Goal: Task Accomplishment & Management: Manage account settings

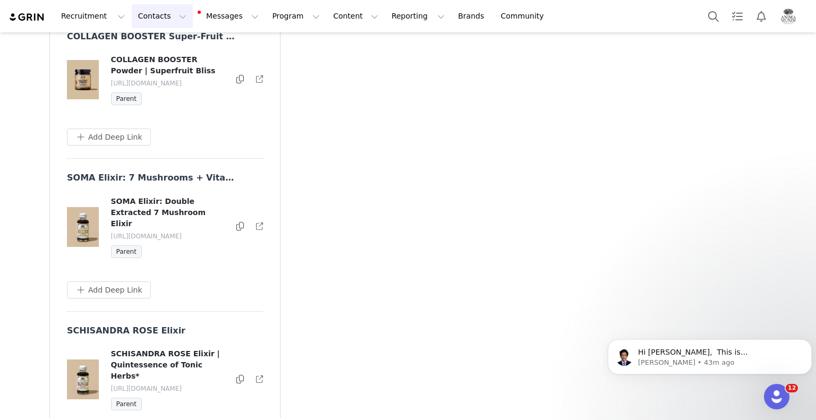
scroll to position [3178, 0]
click at [160, 24] on button "Contacts Contacts" at bounding box center [162, 16] width 61 height 24
click at [148, 49] on p "Creators" at bounding box center [146, 46] width 32 height 11
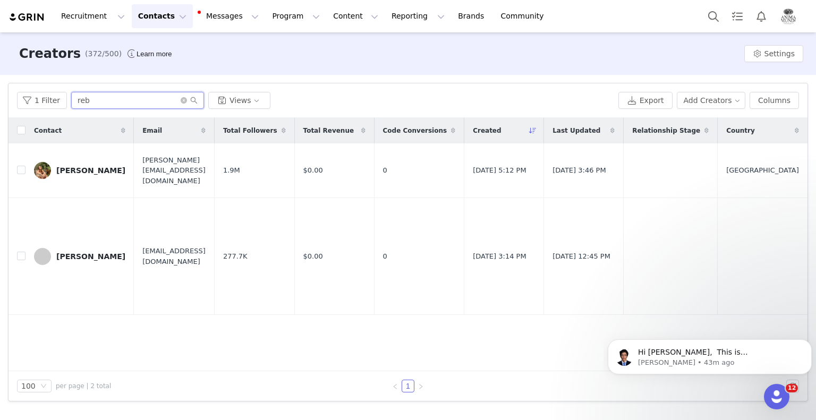
click at [116, 102] on input "reb" at bounding box center [137, 100] width 133 height 17
paste input "[PERSON_NAME][EMAIL_ADDRESS][DOMAIN_NAME]"
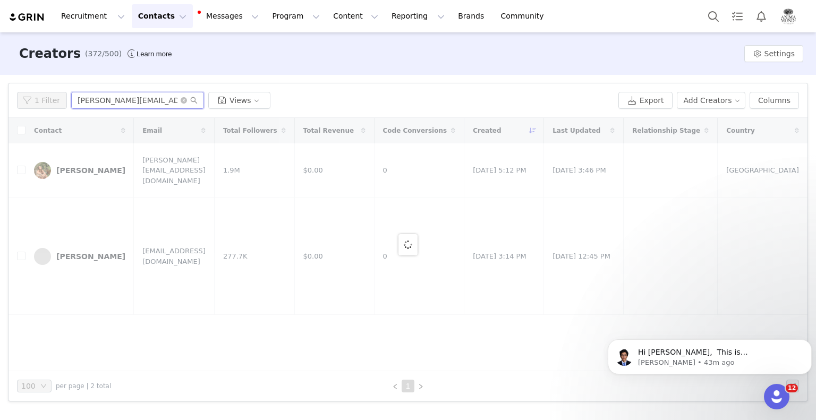
type input "[PERSON_NAME][EMAIL_ADDRESS][DOMAIN_NAME]"
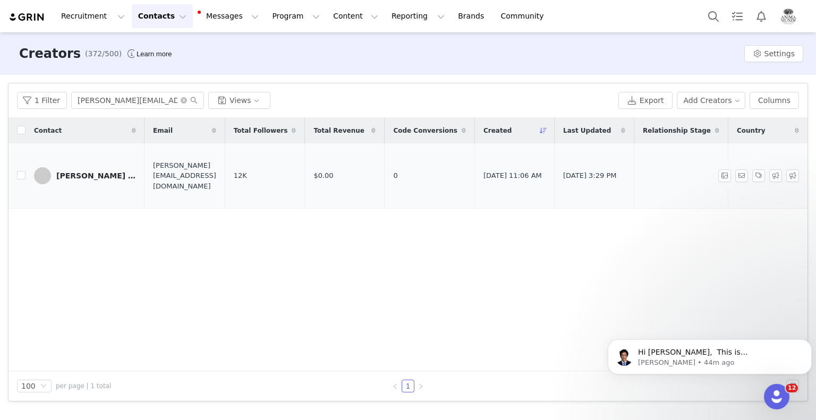
click at [95, 174] on div "[PERSON_NAME] | The Simple Green" at bounding box center [96, 176] width 80 height 9
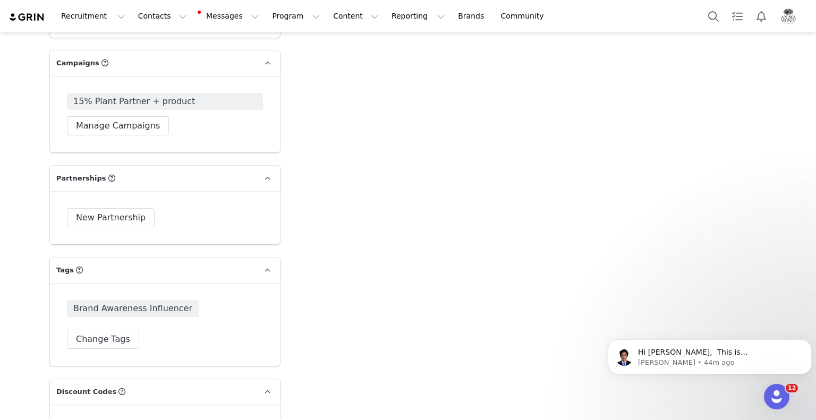
scroll to position [2232, 0]
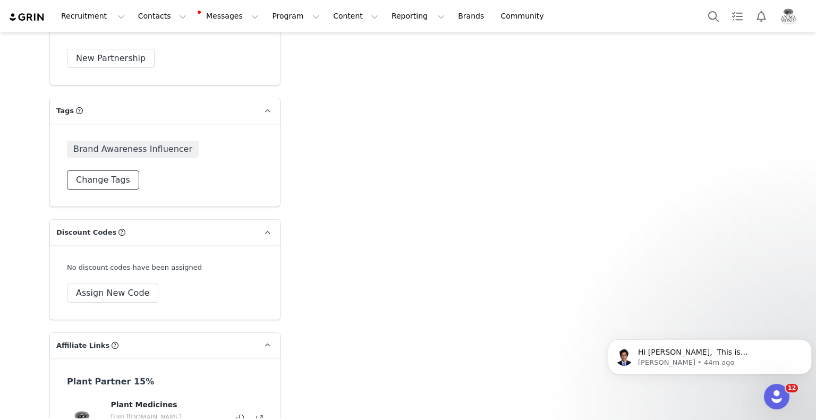
click at [86, 171] on button "Change Tags" at bounding box center [103, 180] width 72 height 19
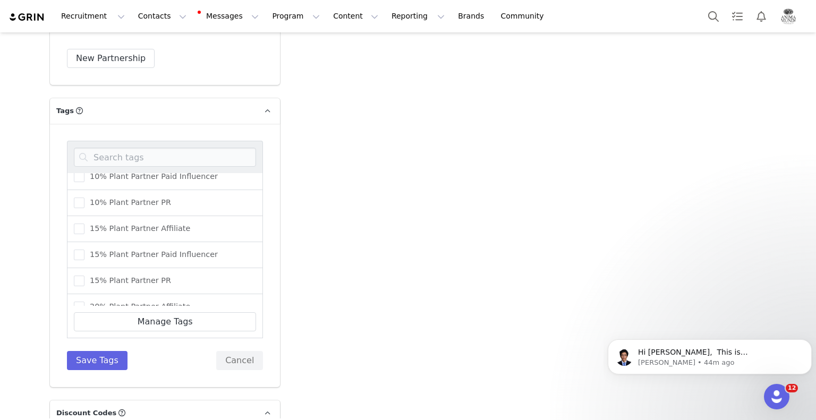
scroll to position [53, 0]
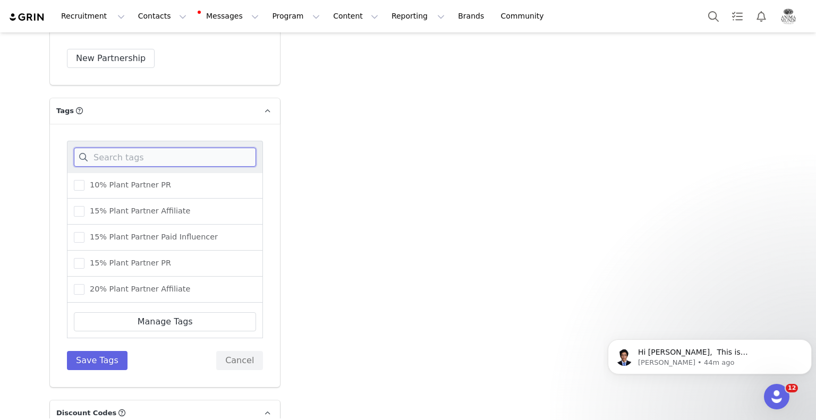
click at [138, 148] on input at bounding box center [165, 157] width 182 height 19
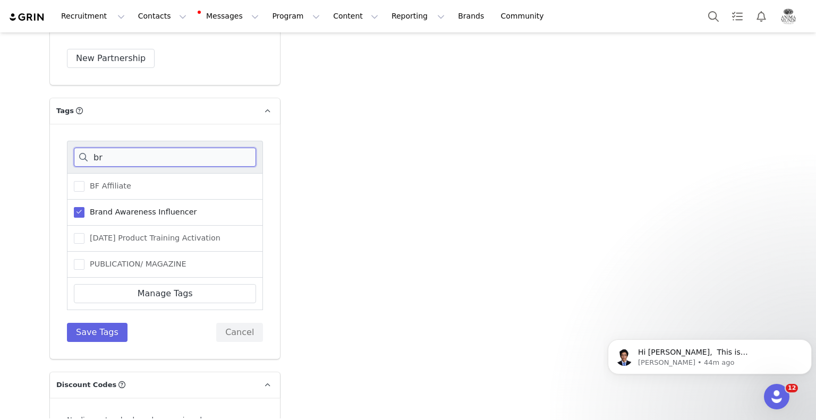
scroll to position [0, 0]
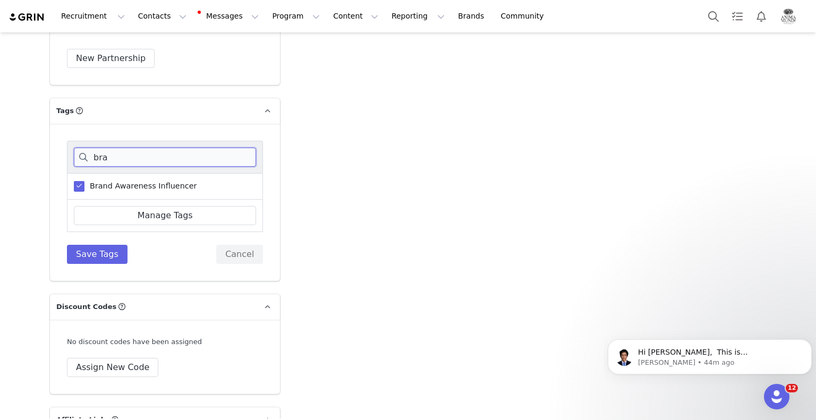
type input "bra"
click at [74, 181] on span at bounding box center [79, 186] width 11 height 11
click at [85, 181] on input "Brand Awareness Influencer" at bounding box center [85, 181] width 0 height 0
click at [96, 245] on button "Save Tags" at bounding box center [97, 254] width 61 height 19
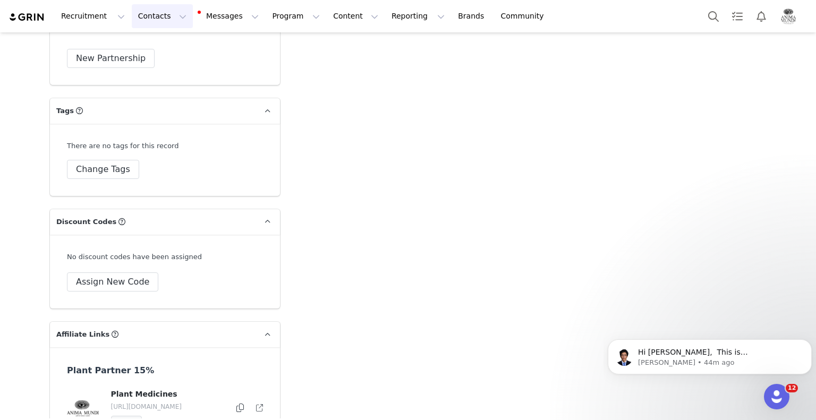
click at [150, 18] on button "Contacts Contacts" at bounding box center [162, 16] width 61 height 24
click at [142, 47] on p "Creators" at bounding box center [146, 46] width 32 height 11
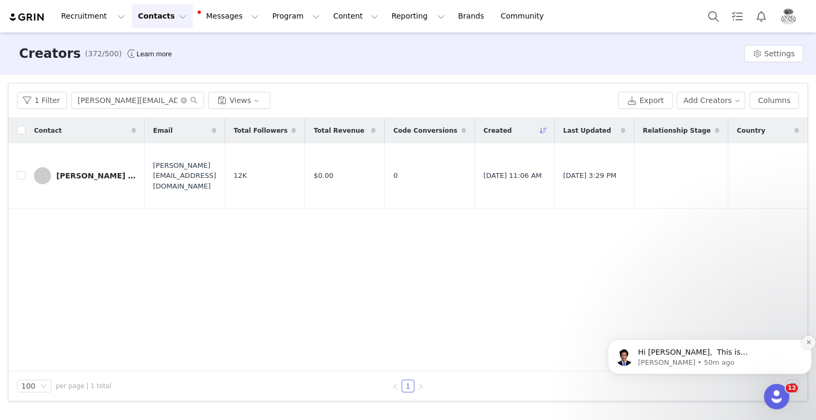
click at [806, 344] on icon "Dismiss notification" at bounding box center [809, 343] width 6 height 6
